Goal: Transaction & Acquisition: Purchase product/service

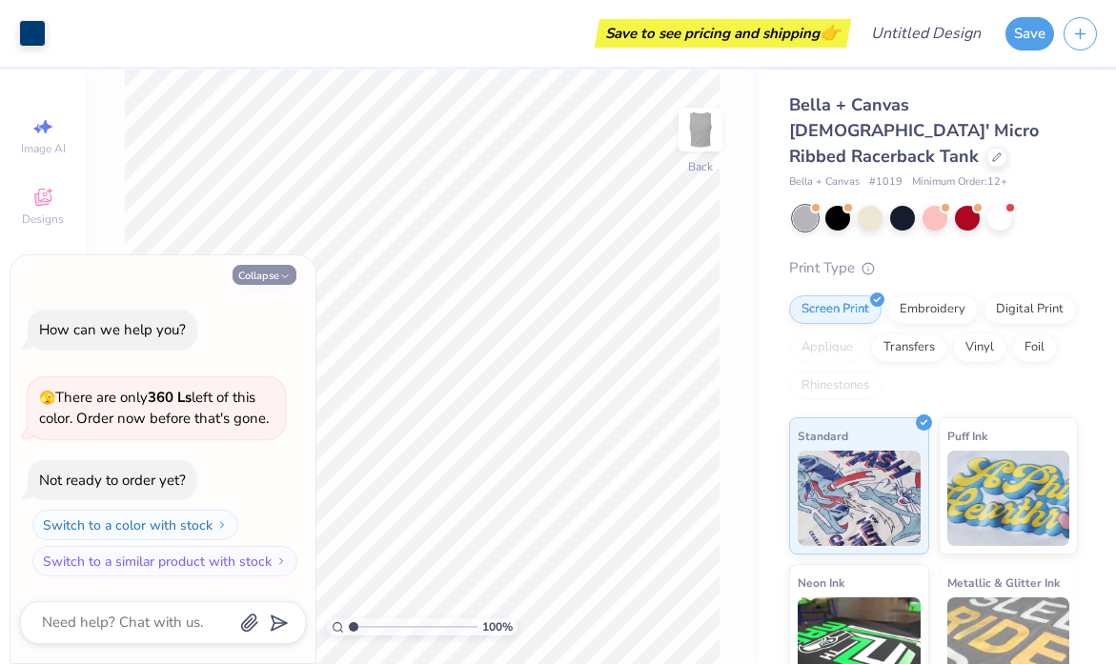
click at [276, 272] on button "Collapse" at bounding box center [264, 275] width 64 height 20
type textarea "x"
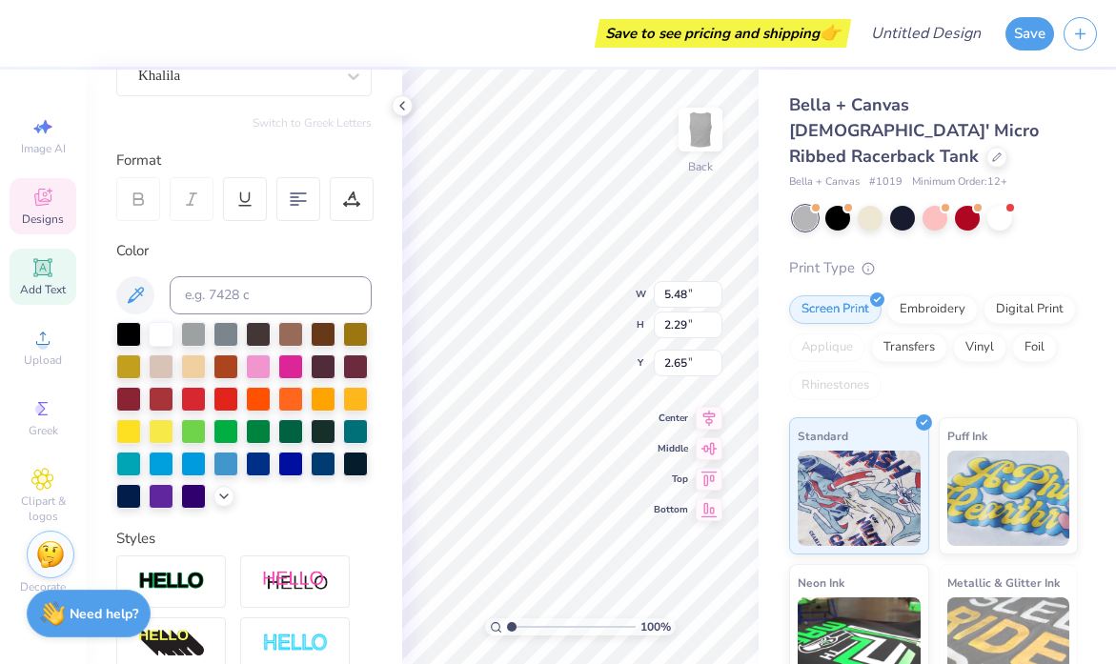
scroll to position [205, 0]
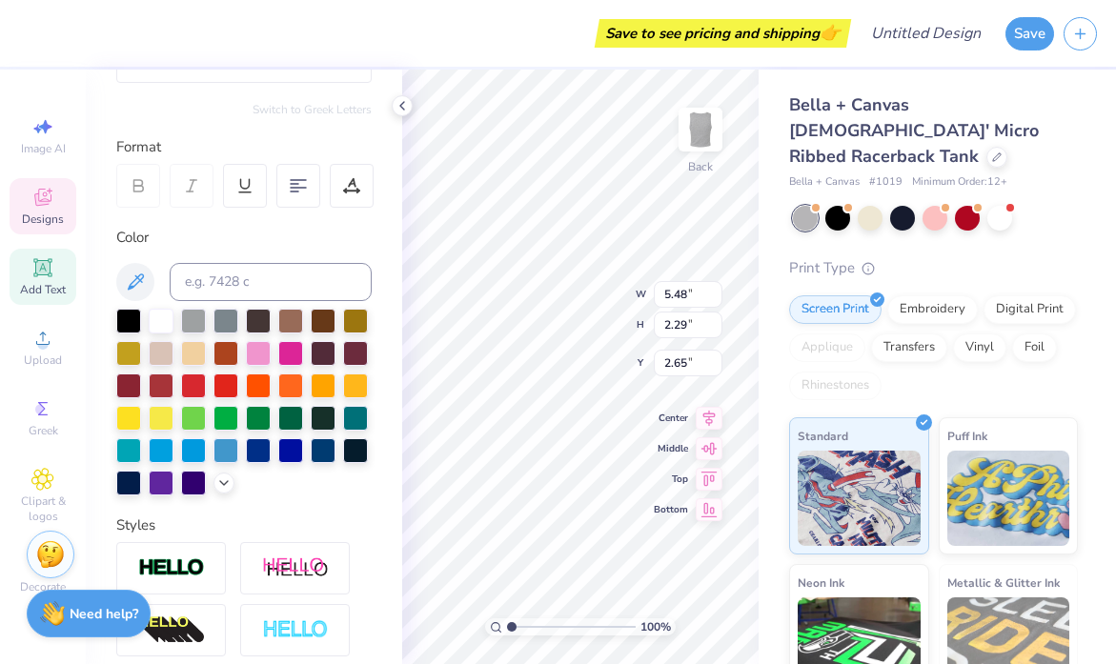
click at [48, 220] on span "Designs" at bounding box center [43, 218] width 42 height 15
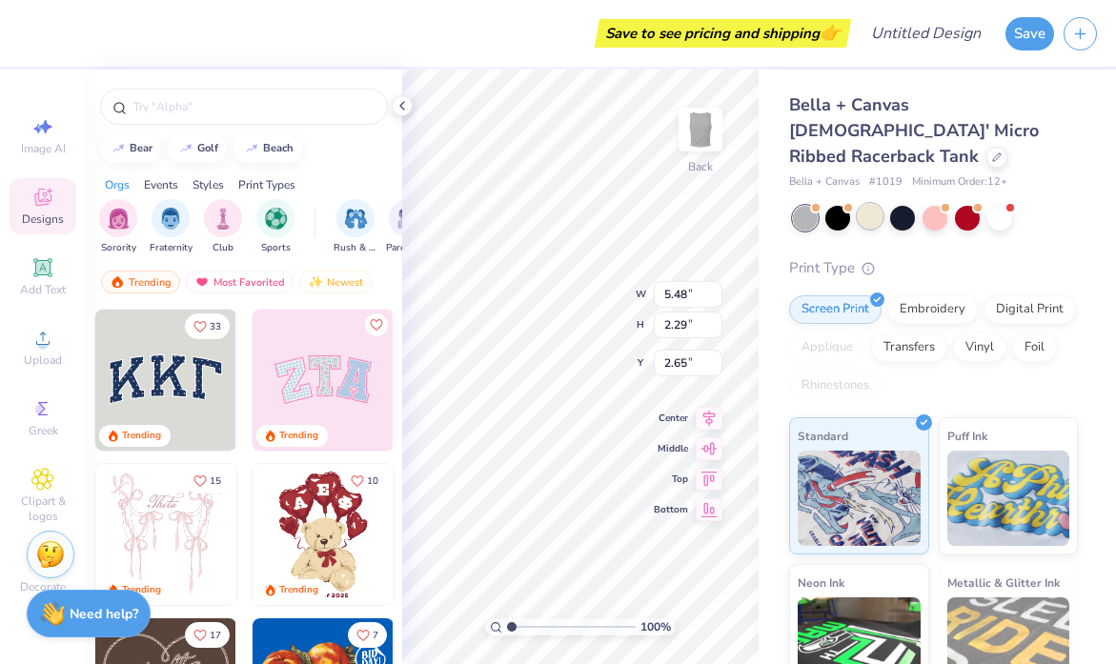
click at [867, 204] on div at bounding box center [869, 216] width 25 height 25
type textarea "!"
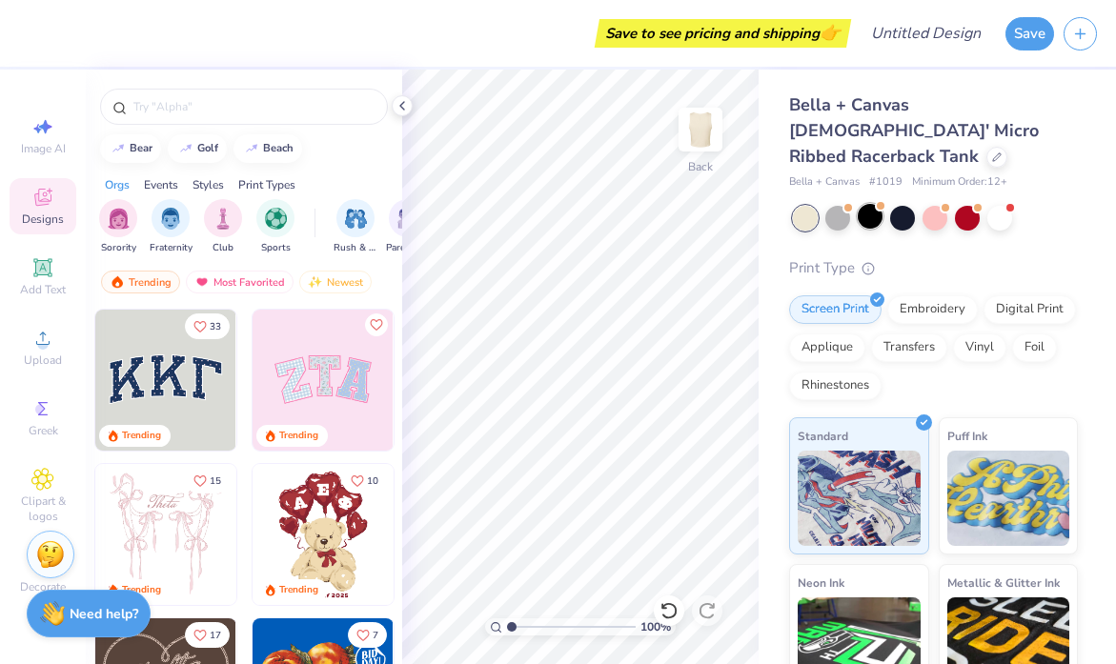
click at [875, 204] on div at bounding box center [869, 216] width 25 height 25
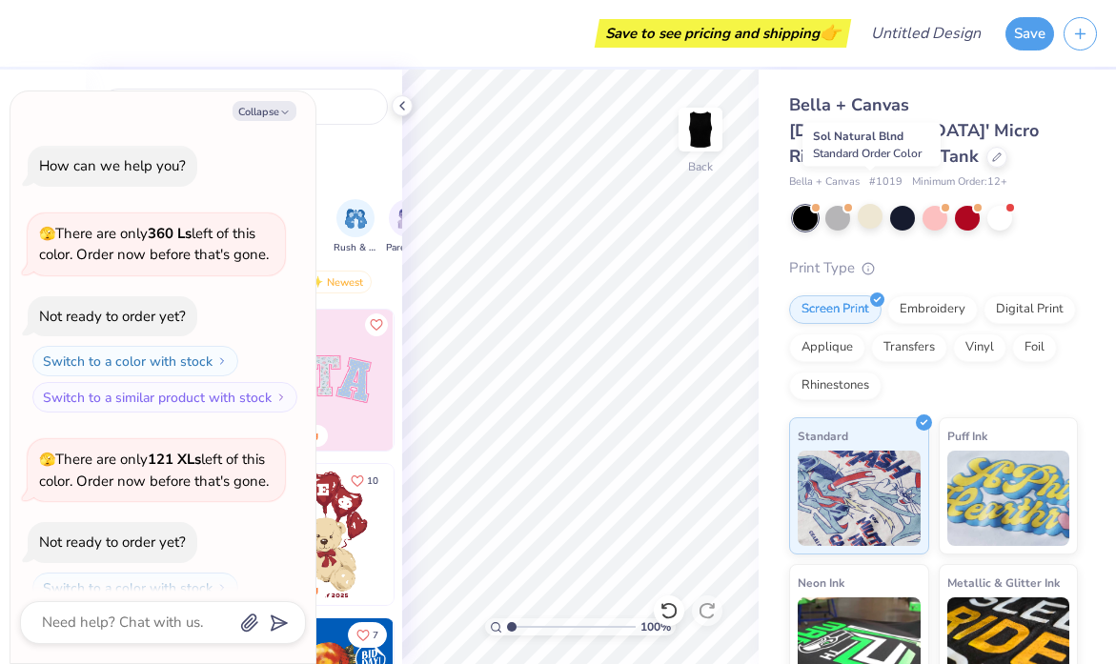
scroll to position [62, 0]
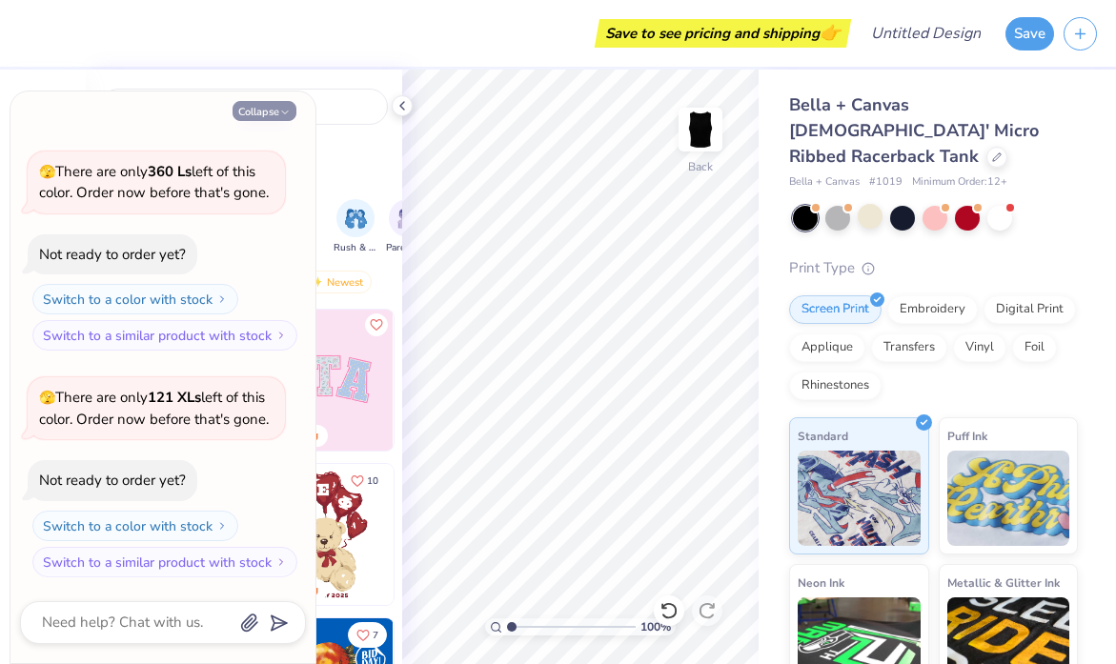
click at [287, 102] on button "Collapse" at bounding box center [264, 111] width 64 height 20
type textarea "x"
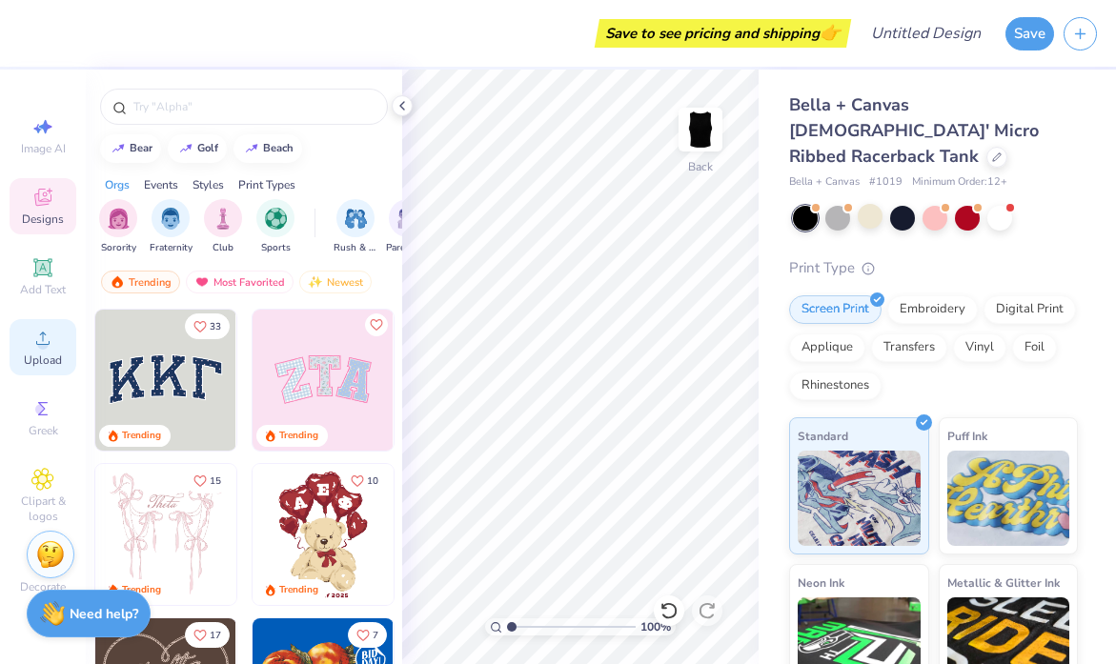
click at [44, 351] on div "Upload" at bounding box center [43, 347] width 67 height 56
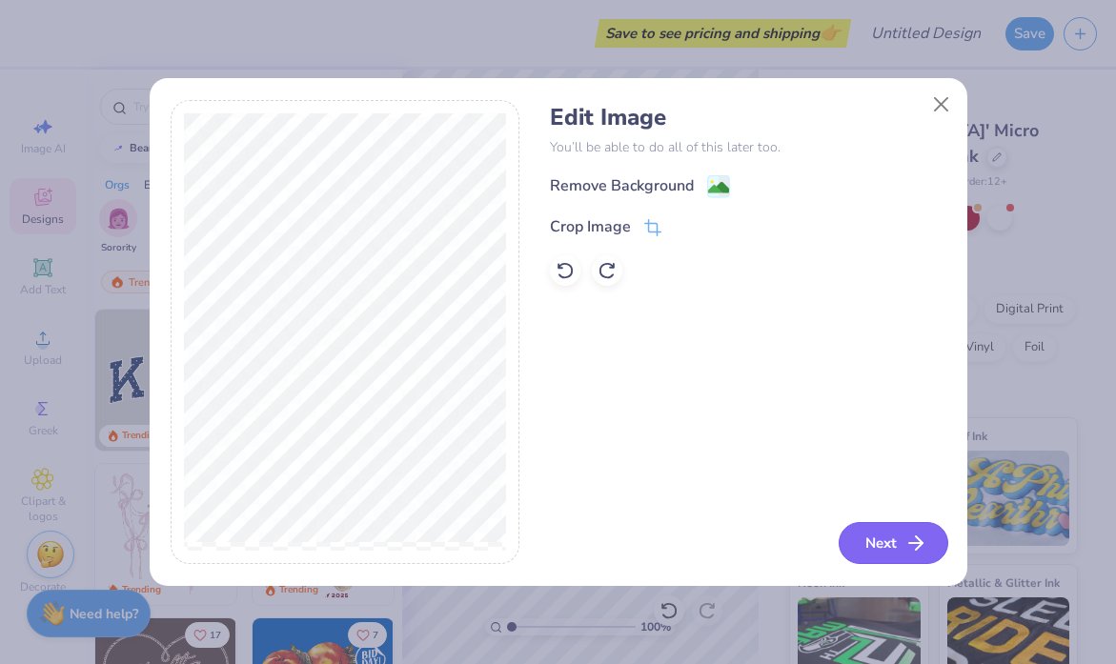
click at [896, 547] on button "Next" at bounding box center [893, 543] width 110 height 42
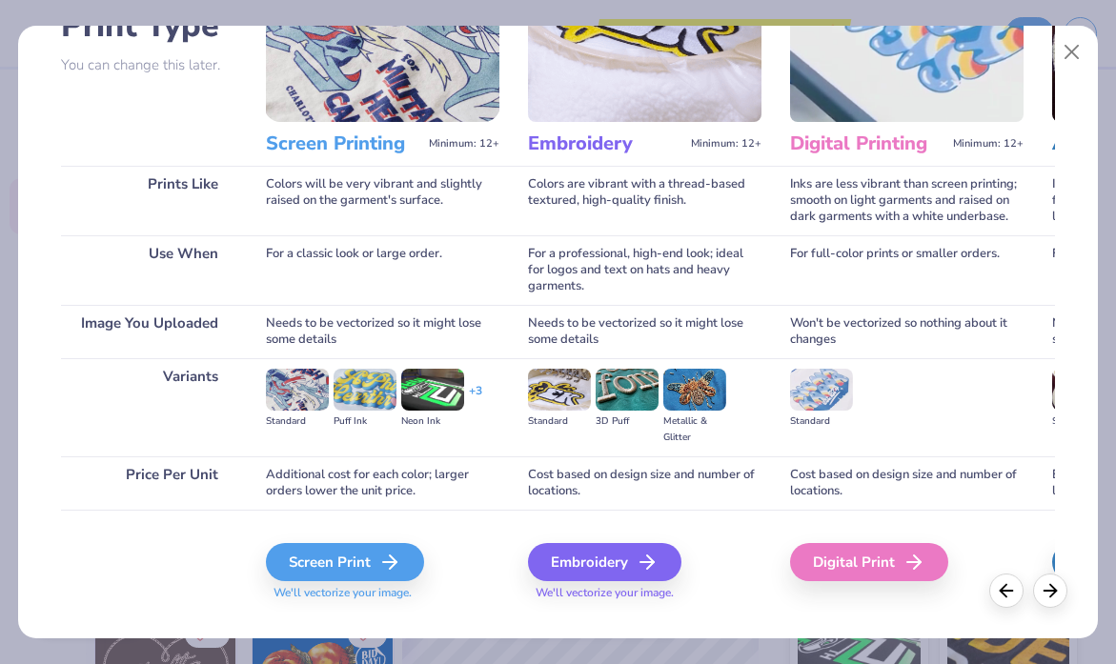
scroll to position [191, 0]
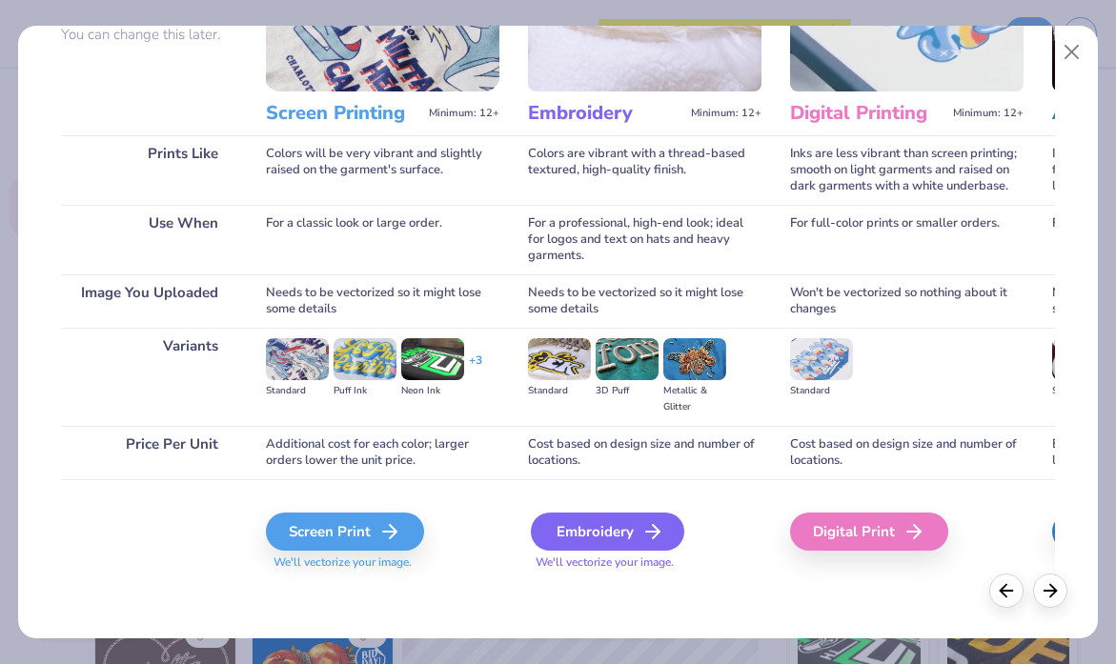
click at [612, 533] on div "Embroidery" at bounding box center [607, 532] width 153 height 38
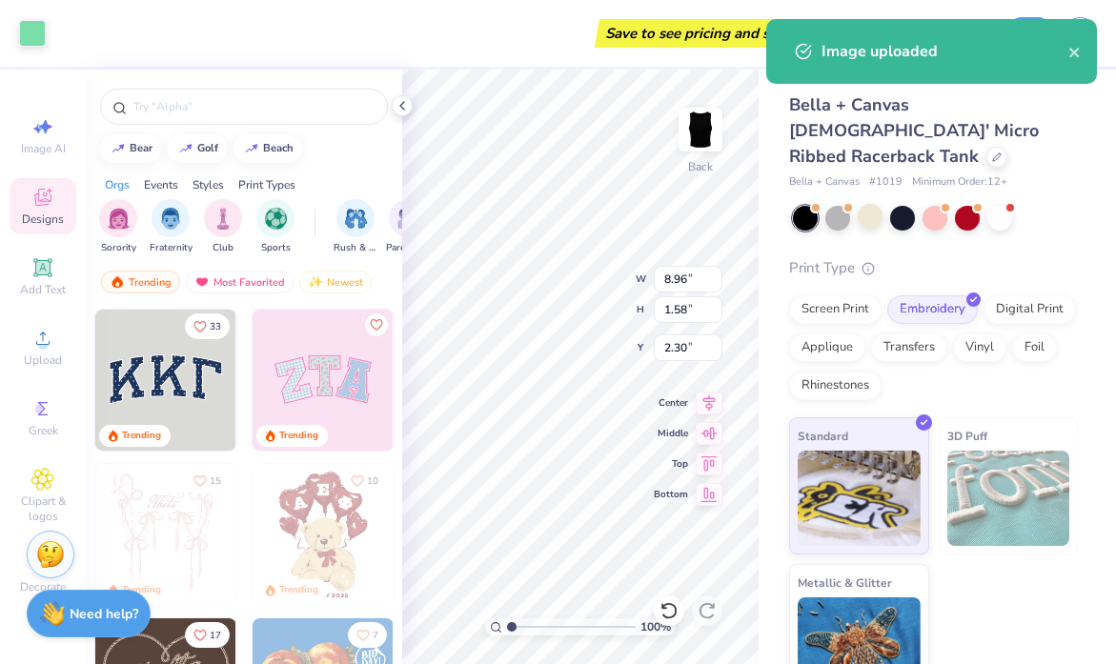
type input "2.30"
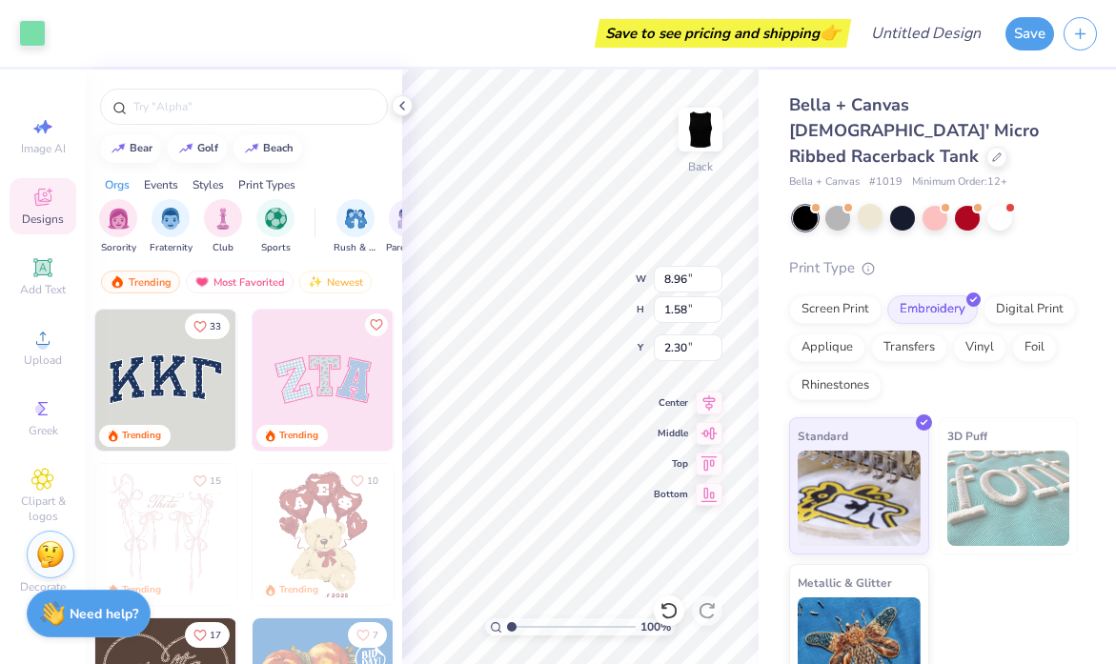
type input "8.47"
type input "1.50"
type input "2.28"
click at [405, 100] on icon at bounding box center [401, 105] width 15 height 15
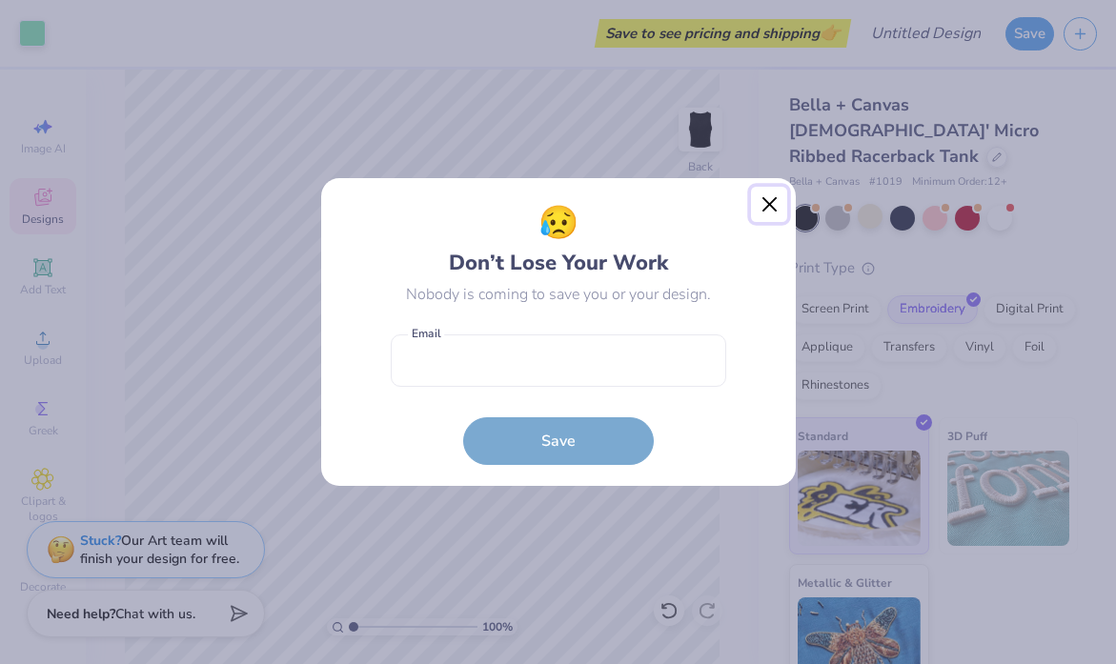
click at [770, 209] on button "Close" at bounding box center [769, 205] width 36 height 36
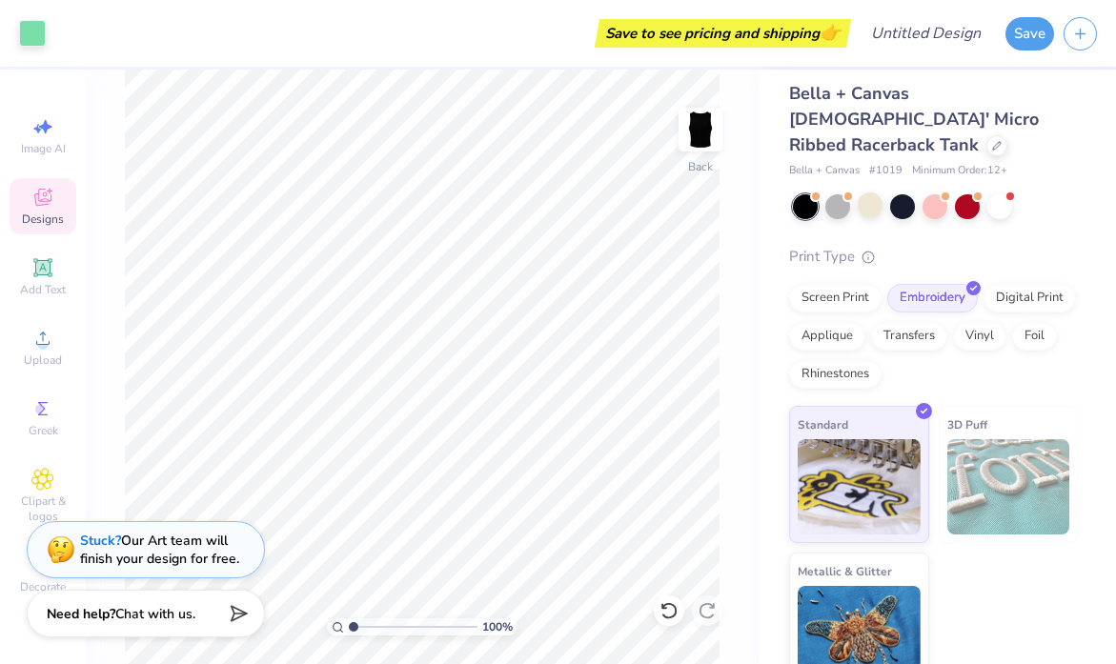
scroll to position [0, 0]
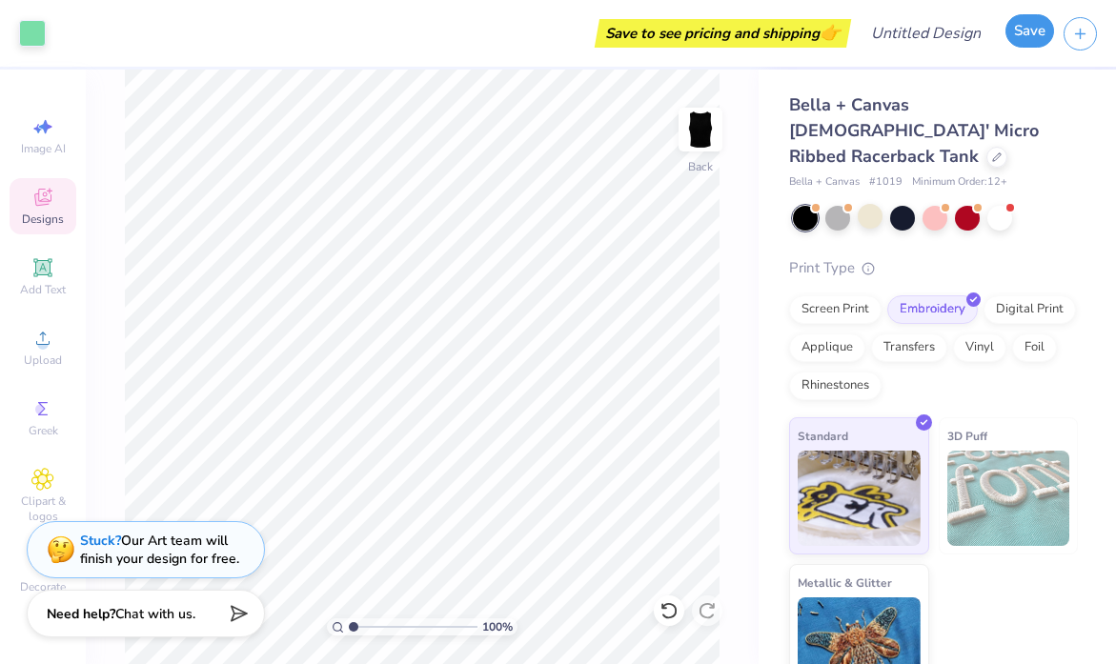
click at [1029, 35] on button "Save" at bounding box center [1029, 30] width 49 height 33
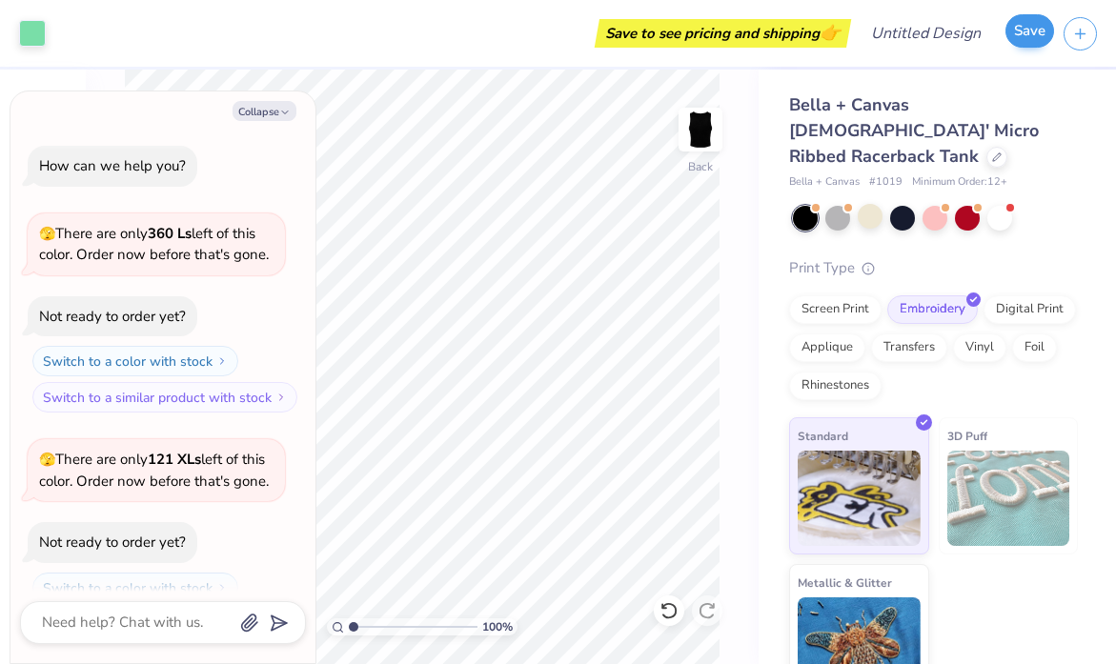
scroll to position [114, 0]
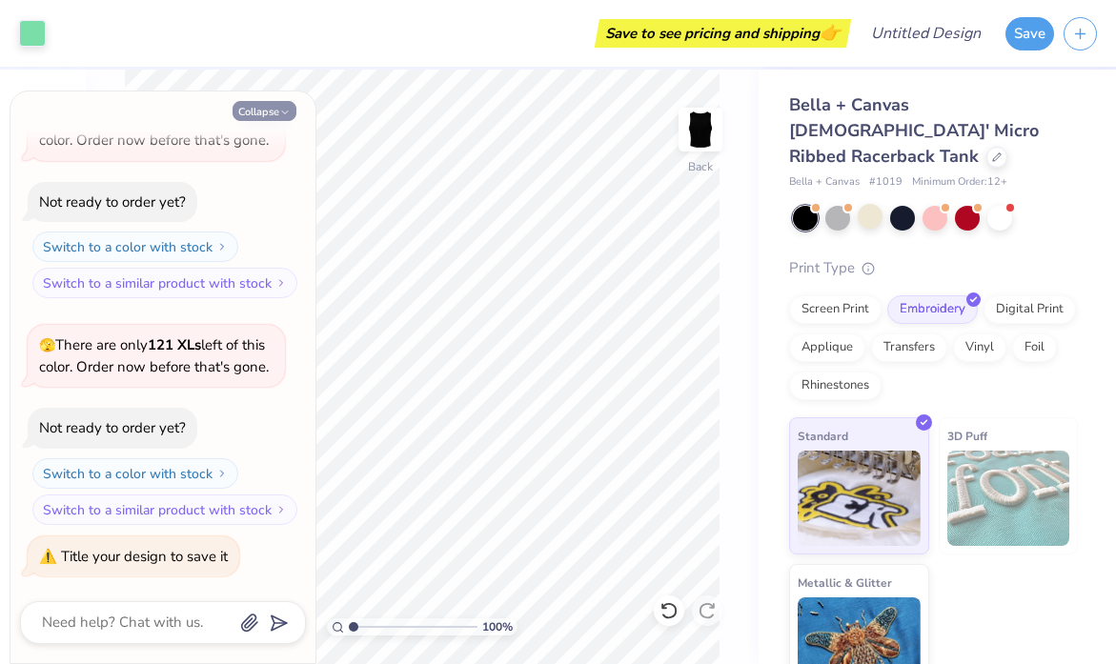
click at [265, 109] on button "Collapse" at bounding box center [264, 111] width 64 height 20
type textarea "x"
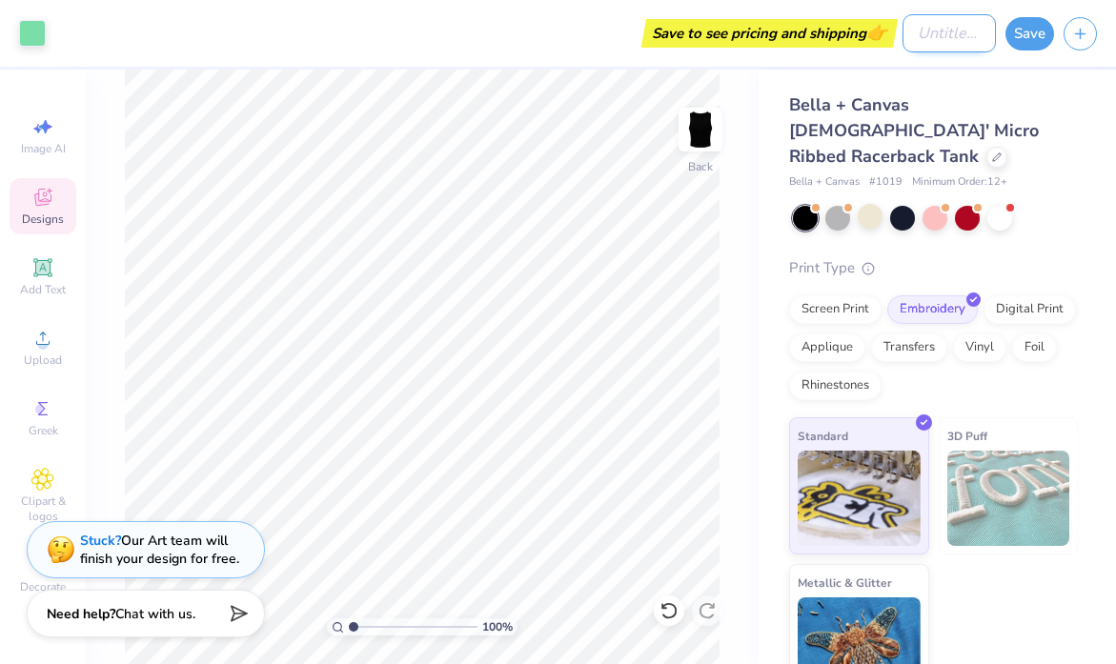
click at [911, 40] on input "Design Title" at bounding box center [948, 33] width 93 height 38
type input "[PERSON_NAME] tee"
click at [1041, 28] on button "Save" at bounding box center [1029, 30] width 49 height 33
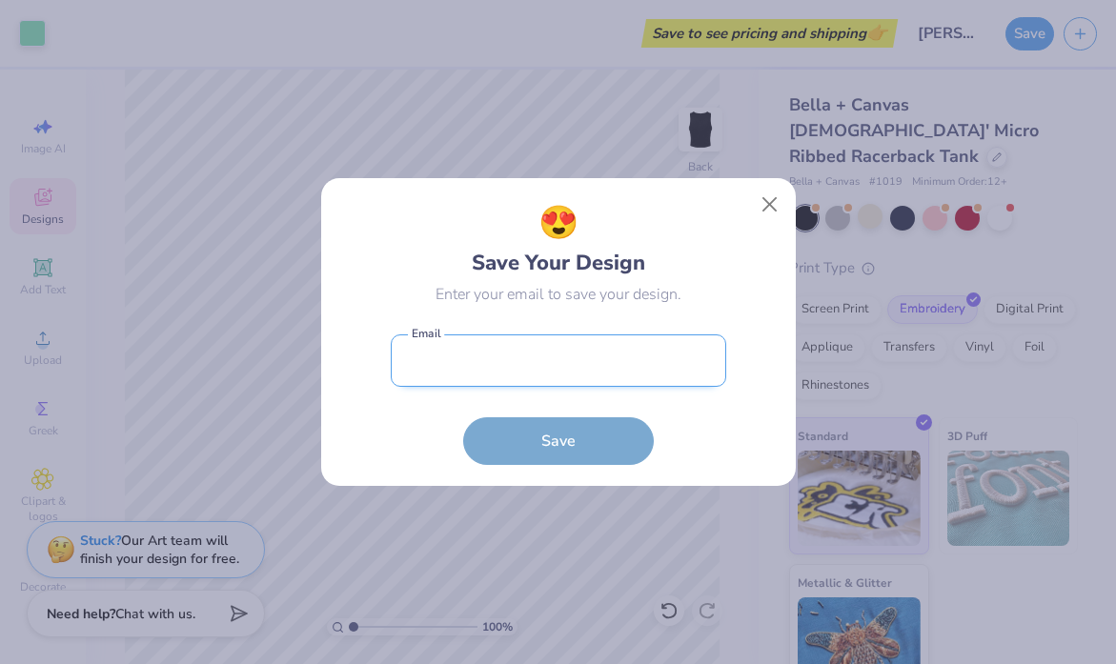
click at [614, 354] on input "email" at bounding box center [558, 360] width 335 height 52
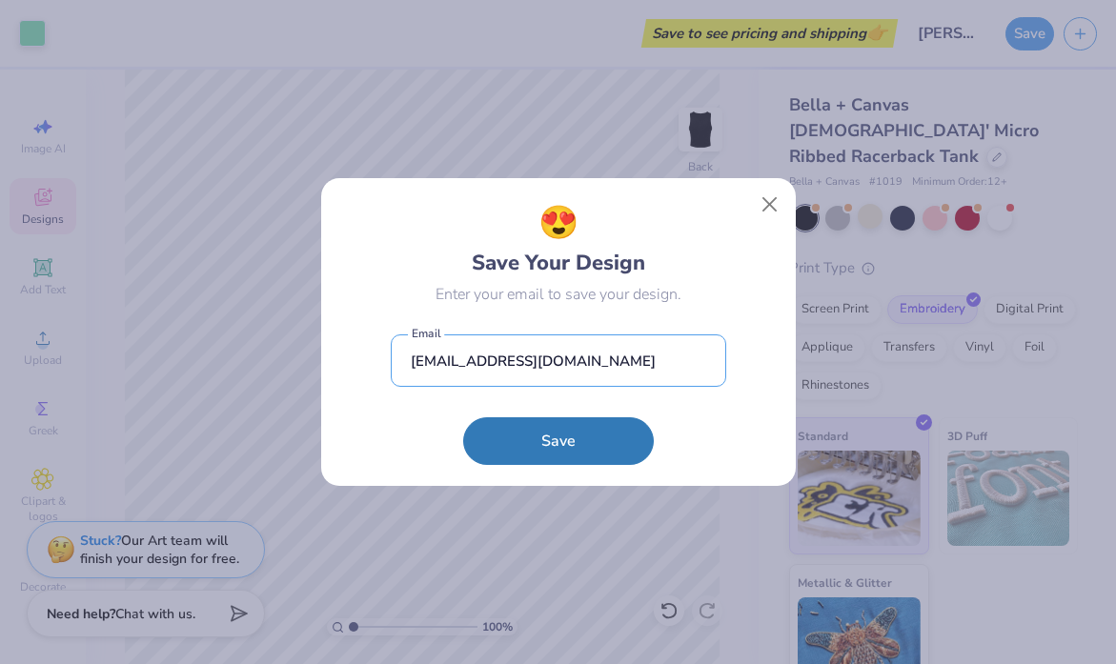
type input "[EMAIL_ADDRESS][DOMAIN_NAME]"
click at [765, 429] on div "😍 Save Your Design Enter your email to save your design. [EMAIL_ADDRESS][DOMAIN…" at bounding box center [558, 332] width 432 height 266
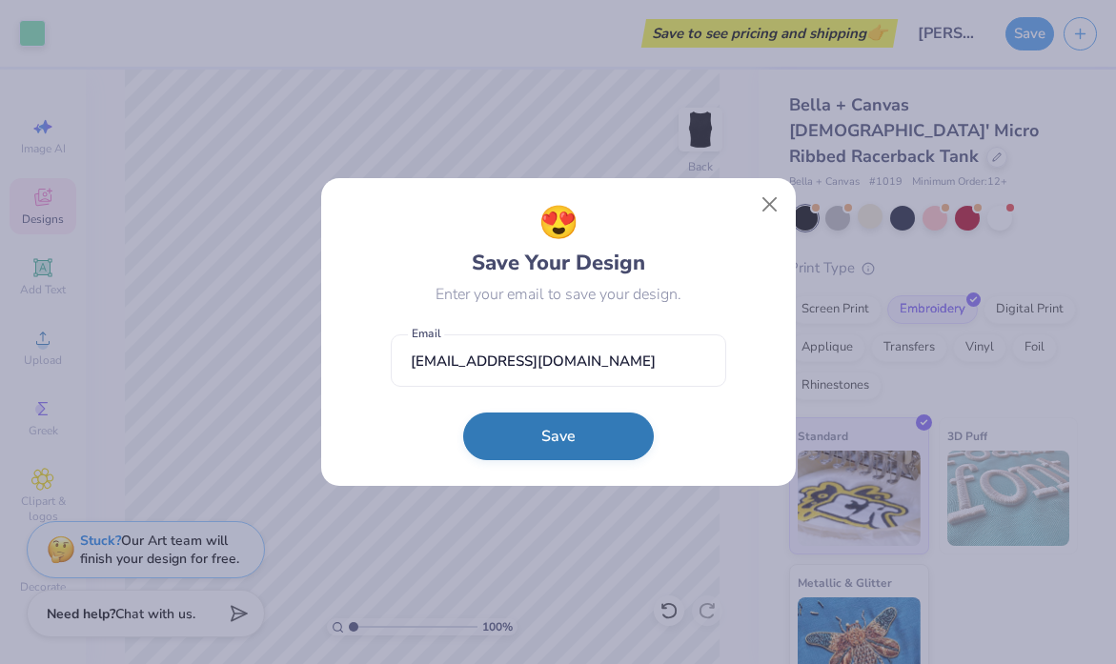
click at [594, 444] on button "Save" at bounding box center [558, 437] width 191 height 48
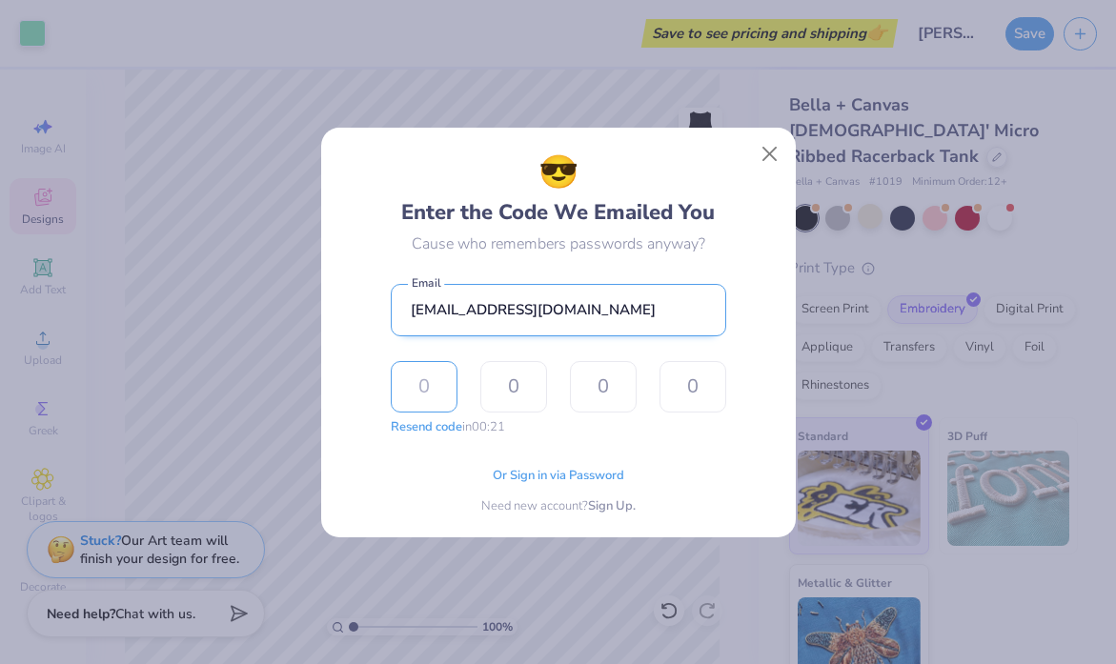
type input "5"
type input "9"
type input "6"
type input "7"
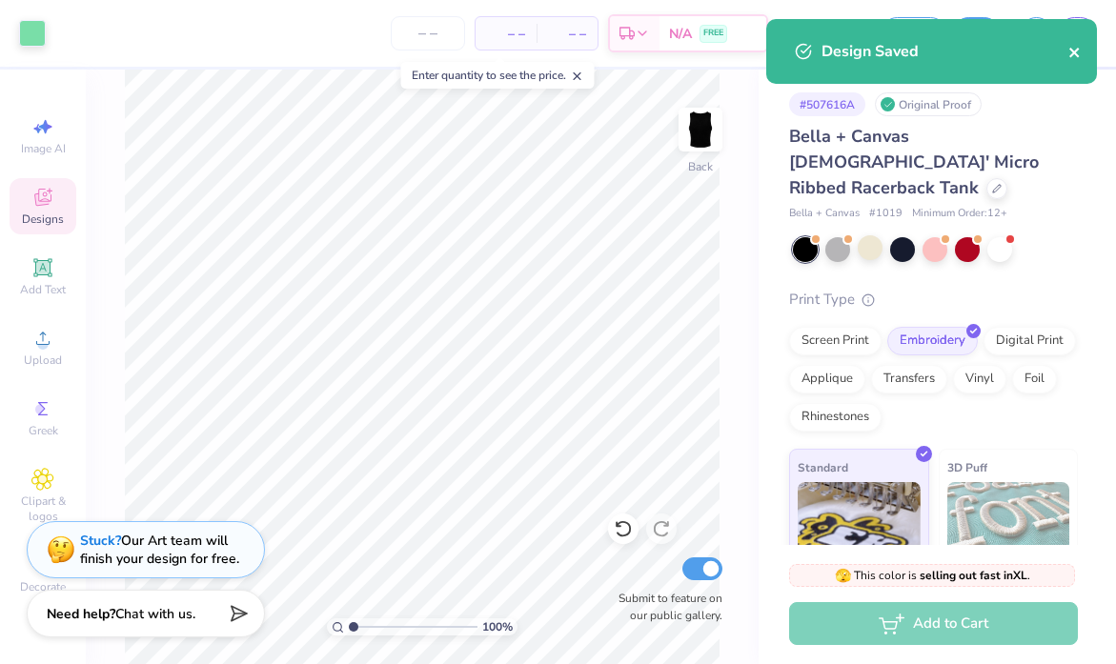
click at [1077, 57] on icon "close" at bounding box center [1074, 52] width 13 height 15
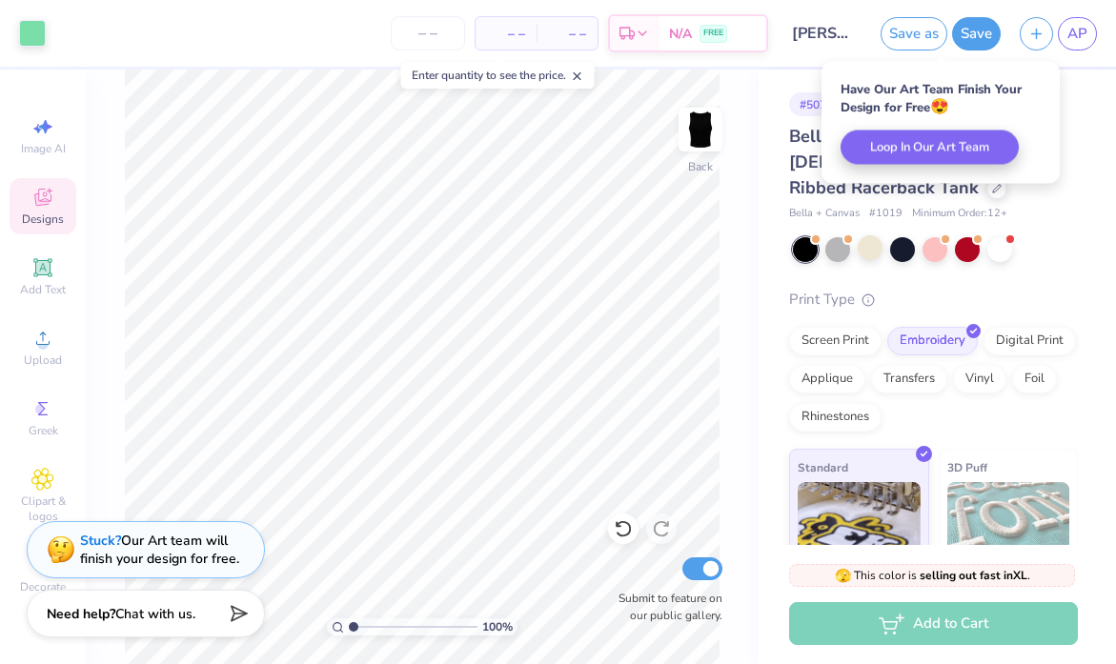
click at [983, 27] on button "Save" at bounding box center [976, 33] width 49 height 33
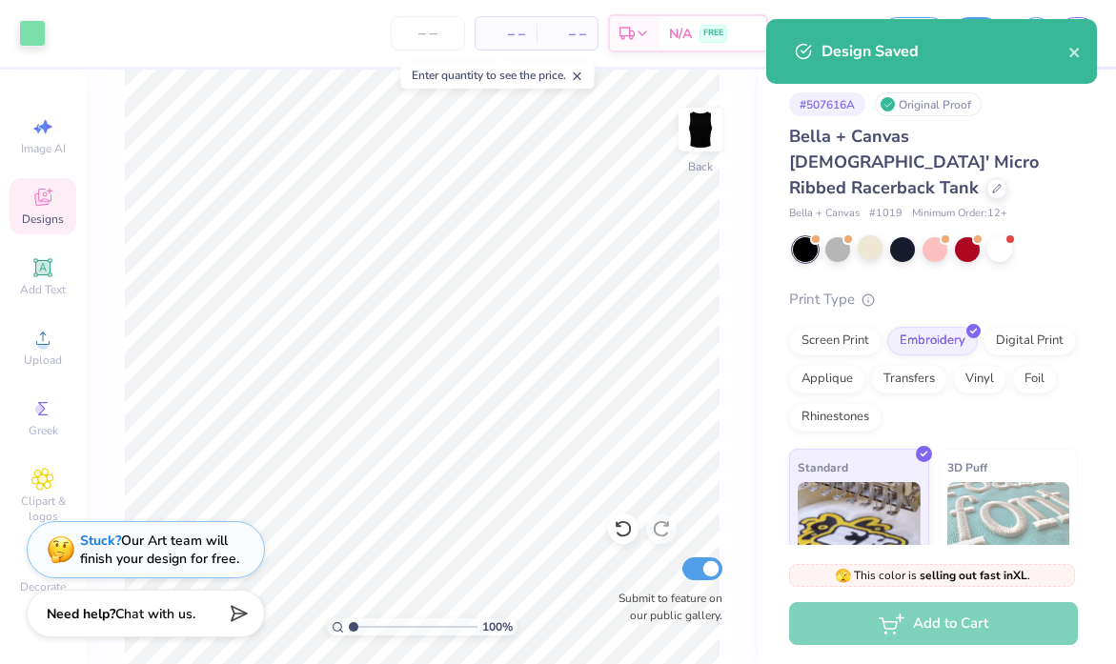
click at [522, 39] on span "– –" at bounding box center [506, 34] width 38 height 20
click at [429, 41] on input "number" at bounding box center [428, 33] width 74 height 34
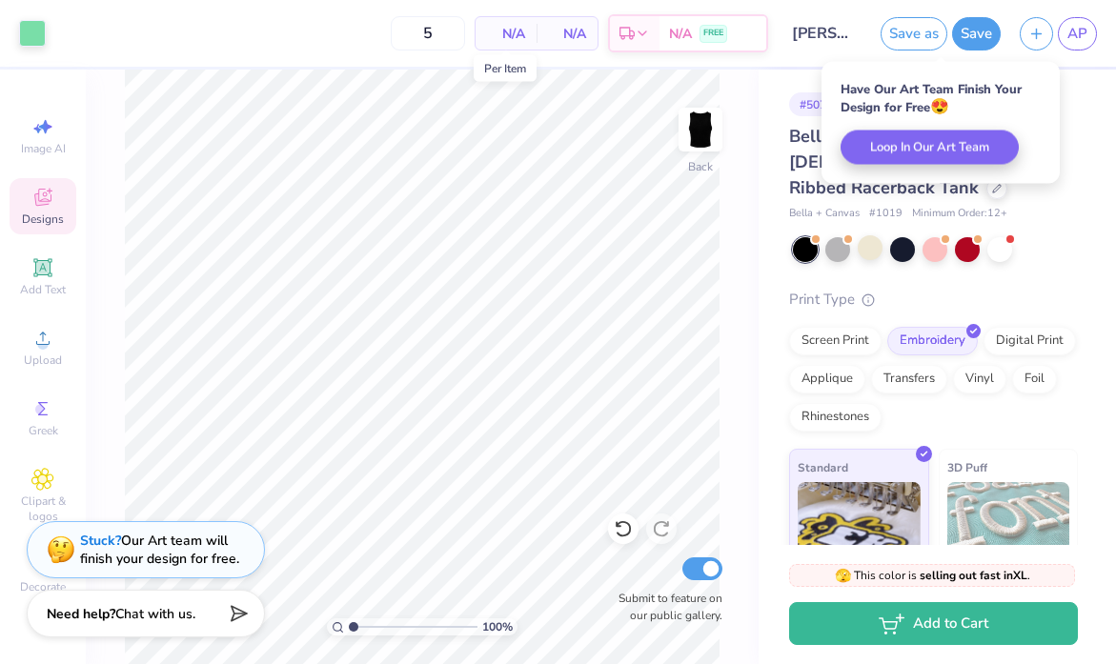
type input "12"
click at [512, 36] on span "N/A" at bounding box center [506, 34] width 38 height 20
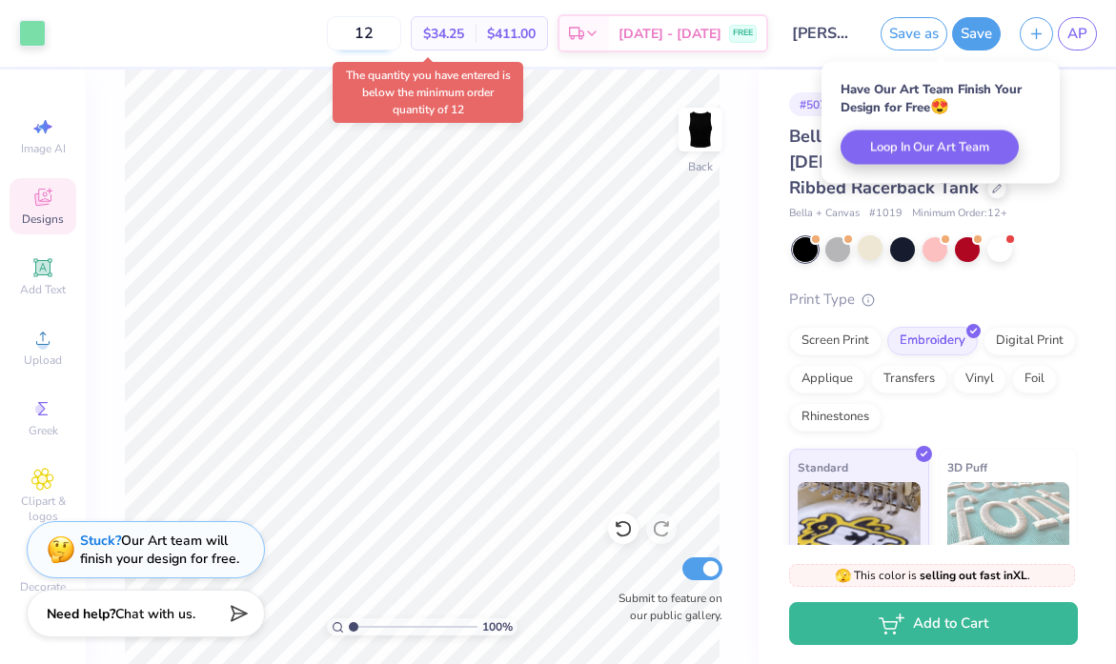
click at [382, 39] on input "12" at bounding box center [364, 33] width 74 height 34
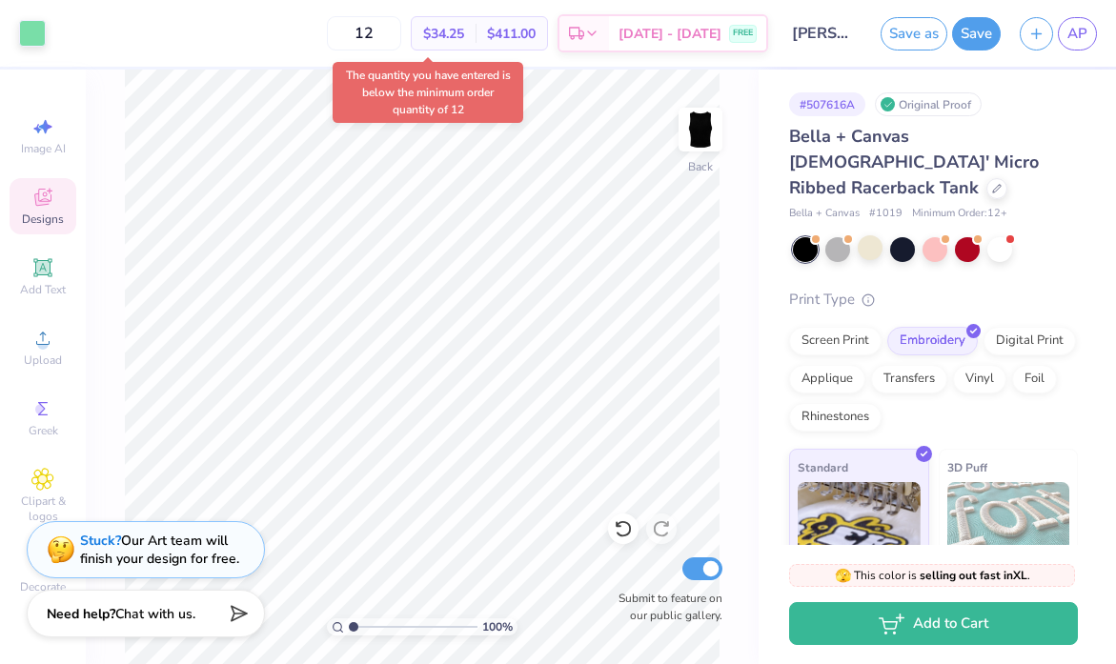
click at [334, 45] on div "12 $34.25 Per Item $411.00 Total Est. Delivery [DATE] - [DATE] FREE" at bounding box center [411, 33] width 713 height 67
click at [321, 38] on div "12 $34.25 Per Item $411.00 Total Est. Delivery [DATE] - [DATE] FREE" at bounding box center [411, 33] width 713 height 67
